Goal: Task Accomplishment & Management: Manage account settings

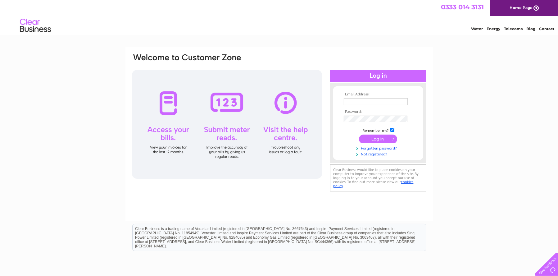
type input "office@handkestate.co.uk"
click at [382, 134] on input "submit" at bounding box center [378, 138] width 38 height 9
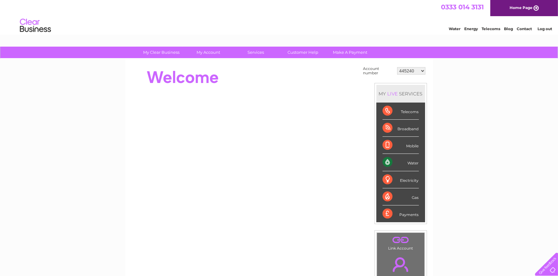
click at [422, 71] on select "445240 952613 1147469 30312218" at bounding box center [411, 70] width 28 height 7
select select "952613"
click at [397, 67] on select "445240 952613 1147469 30312218" at bounding box center [411, 70] width 28 height 7
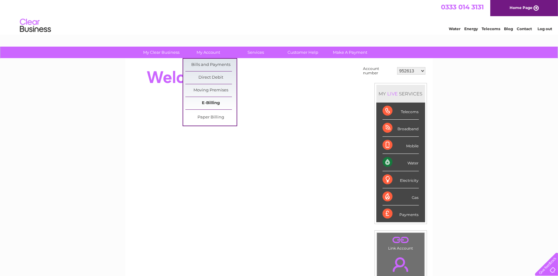
click at [208, 101] on link "E-Billing" at bounding box center [210, 103] width 51 height 12
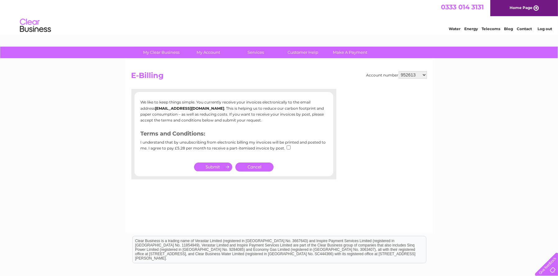
click at [263, 167] on link "Cancel" at bounding box center [254, 166] width 38 height 9
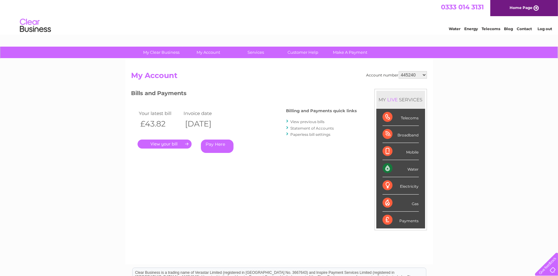
click at [519, 28] on link "Contact" at bounding box center [523, 28] width 15 height 5
